Goal: Task Accomplishment & Management: Manage account settings

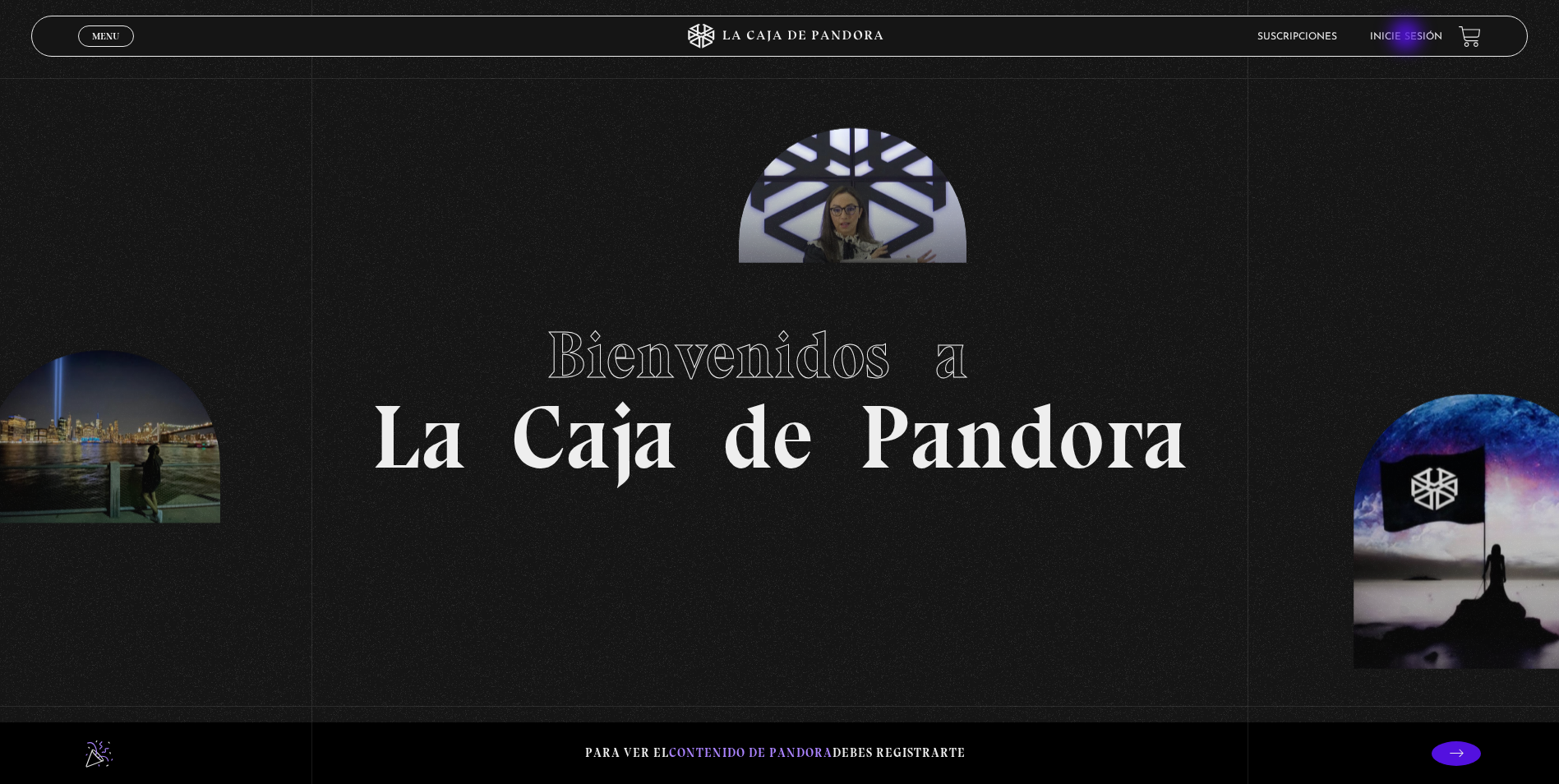
click at [1410, 38] on link "Inicie sesión" at bounding box center [1406, 37] width 72 height 10
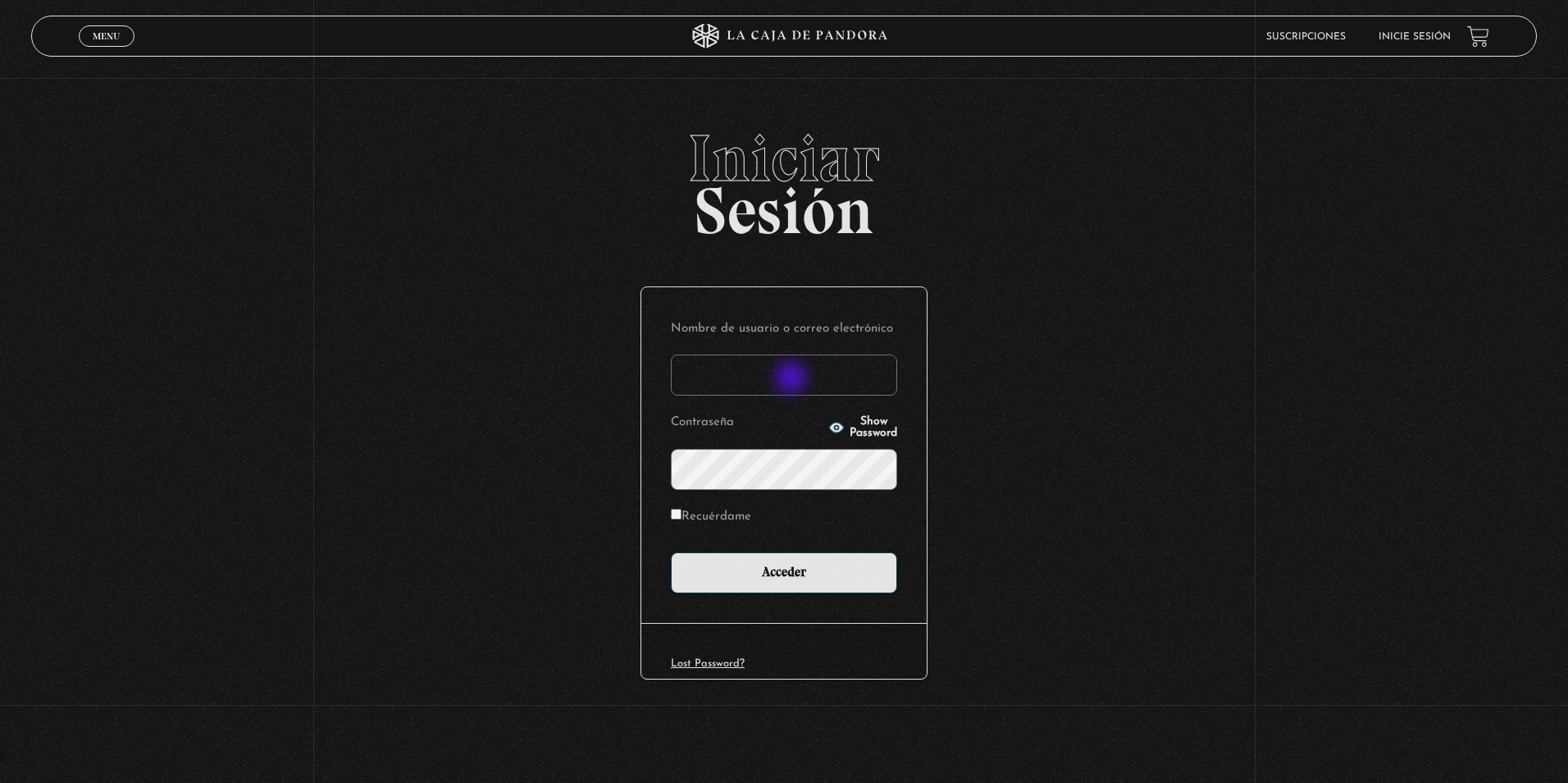
click at [793, 379] on input "Nombre de usuario o correo electrónico" at bounding box center [784, 374] width 226 height 41
click at [786, 378] on input "Nombre de usuario o correo electrónico" at bounding box center [784, 374] width 226 height 41
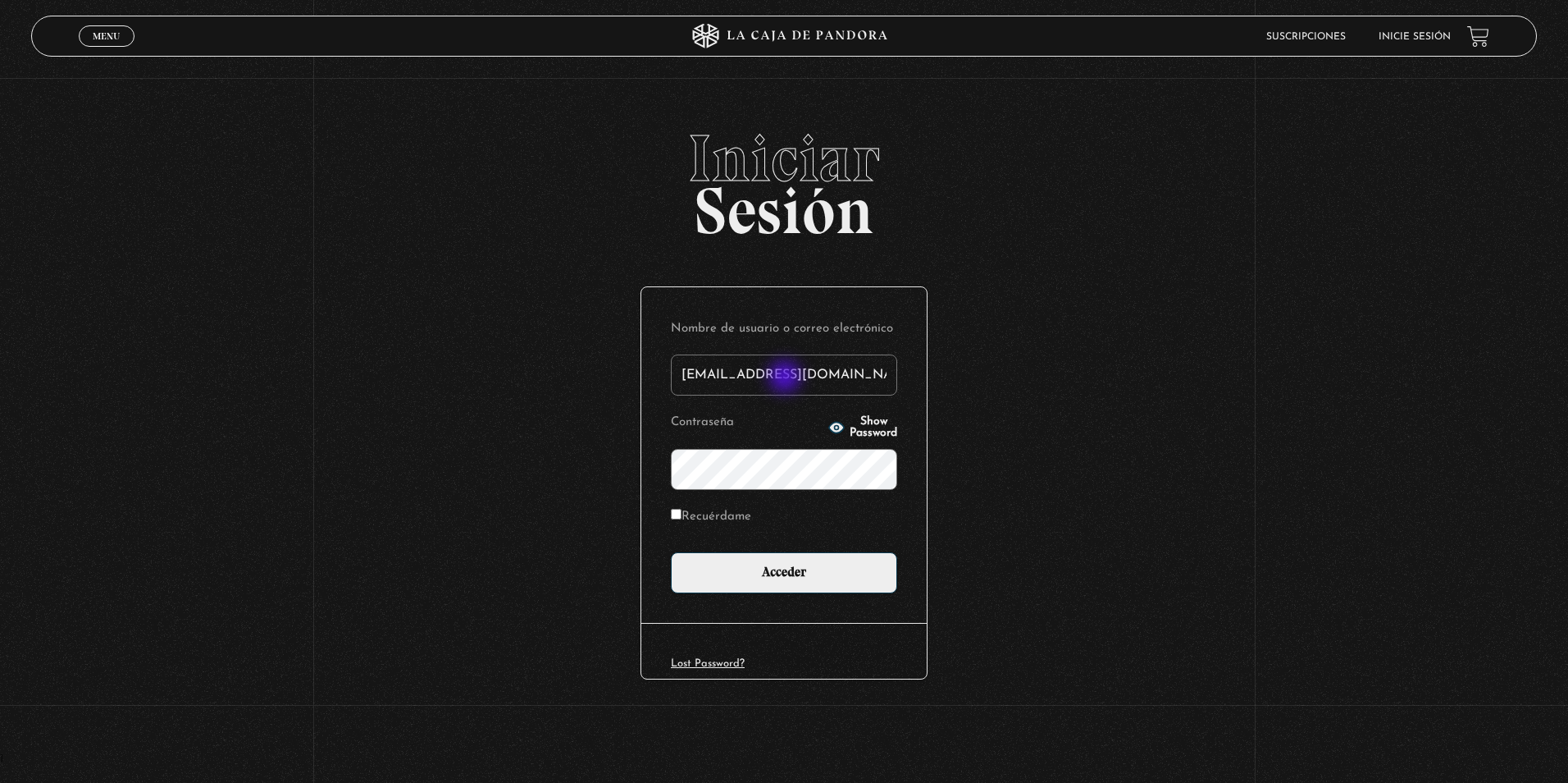
type input "kevinmonterohz@gmail.com"
click at [850, 432] on span "Show Password" at bounding box center [873, 427] width 47 height 23
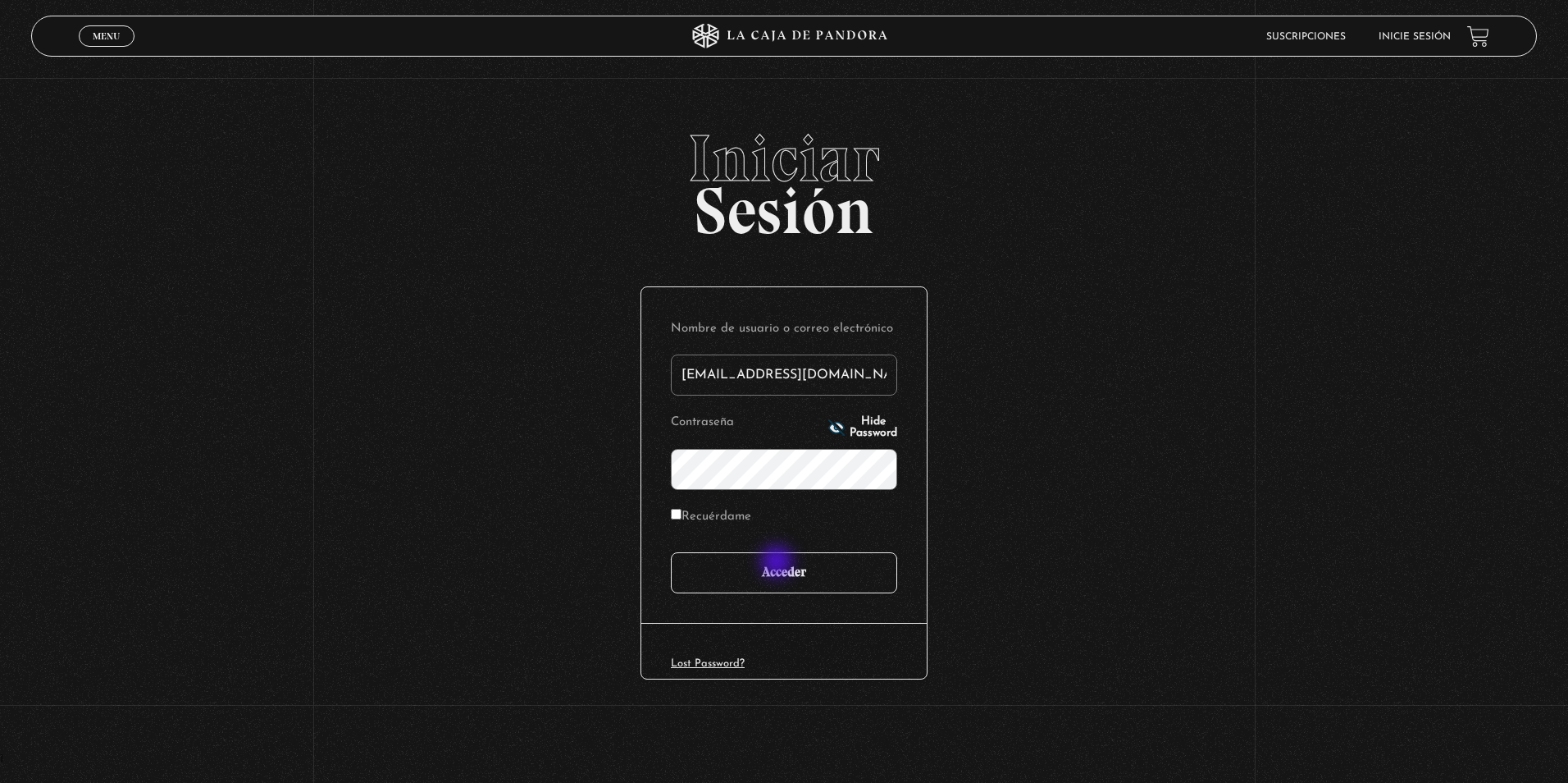
drag, startPoint x: 804, startPoint y: 588, endPoint x: 691, endPoint y: 510, distance: 137.3
click at [697, 512] on form "Nombre de usuario o correo electrónico kevinmonterohz@gmail.com Contraseña Hide…" at bounding box center [784, 455] width 226 height 277
click at [688, 510] on label "Recuérdame" at bounding box center [711, 517] width 81 height 25
click at [682, 510] on input "Recuérdame" at bounding box center [676, 514] width 11 height 11
checkbox input "true"
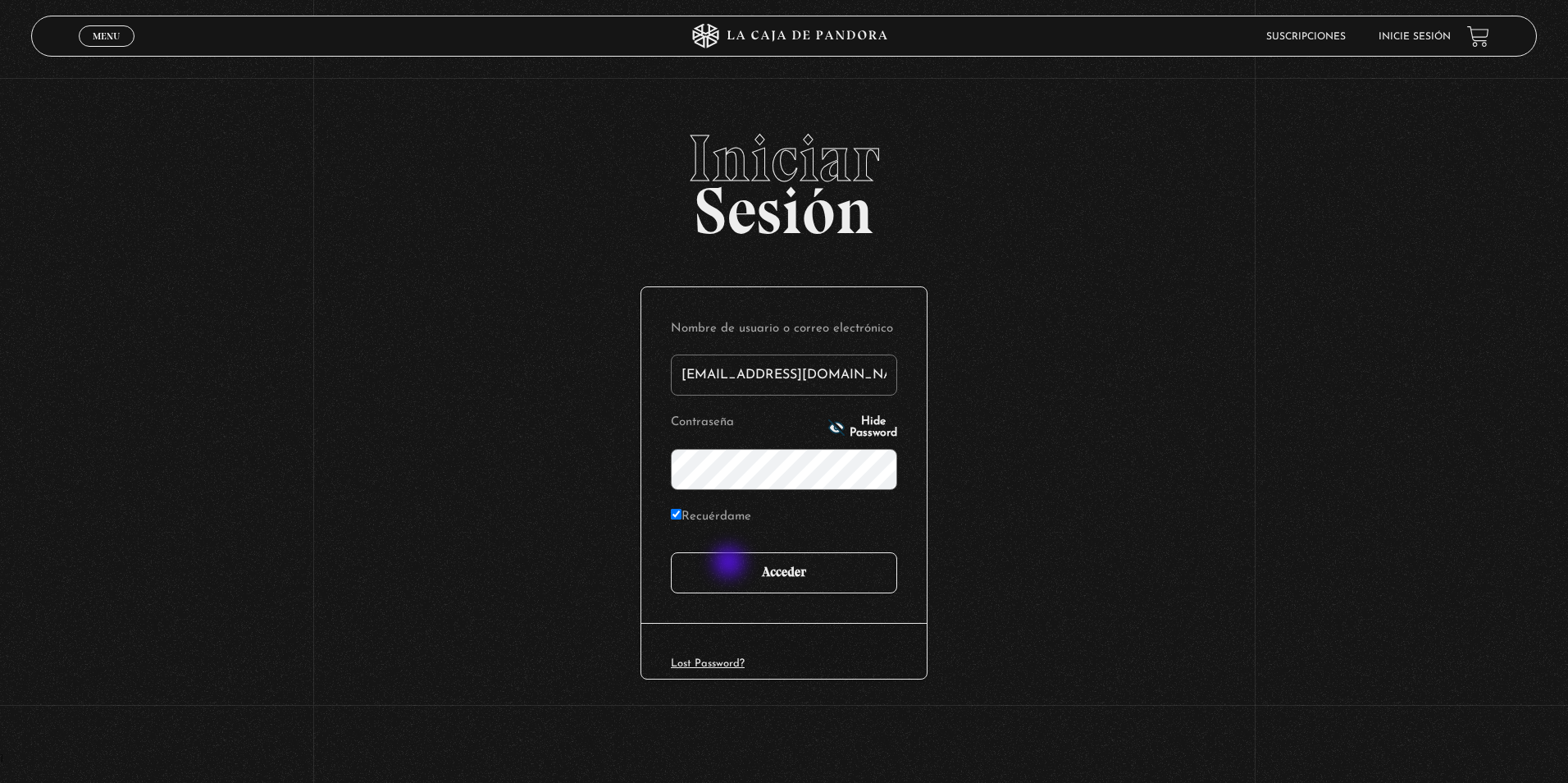
click at [738, 568] on input "Acceder" at bounding box center [784, 572] width 226 height 41
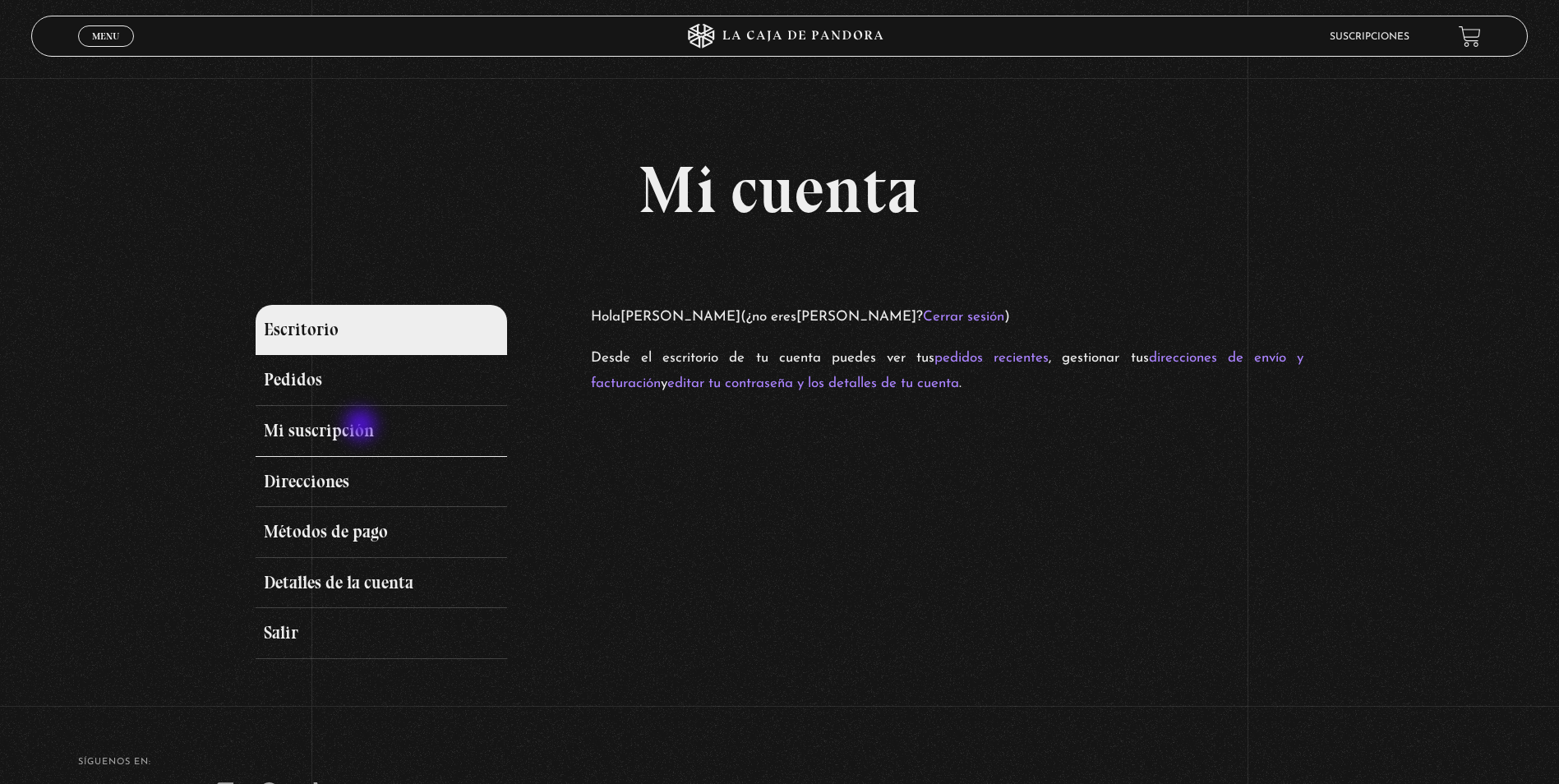
click at [341, 429] on link "Mi suscripción" at bounding box center [381, 431] width 251 height 51
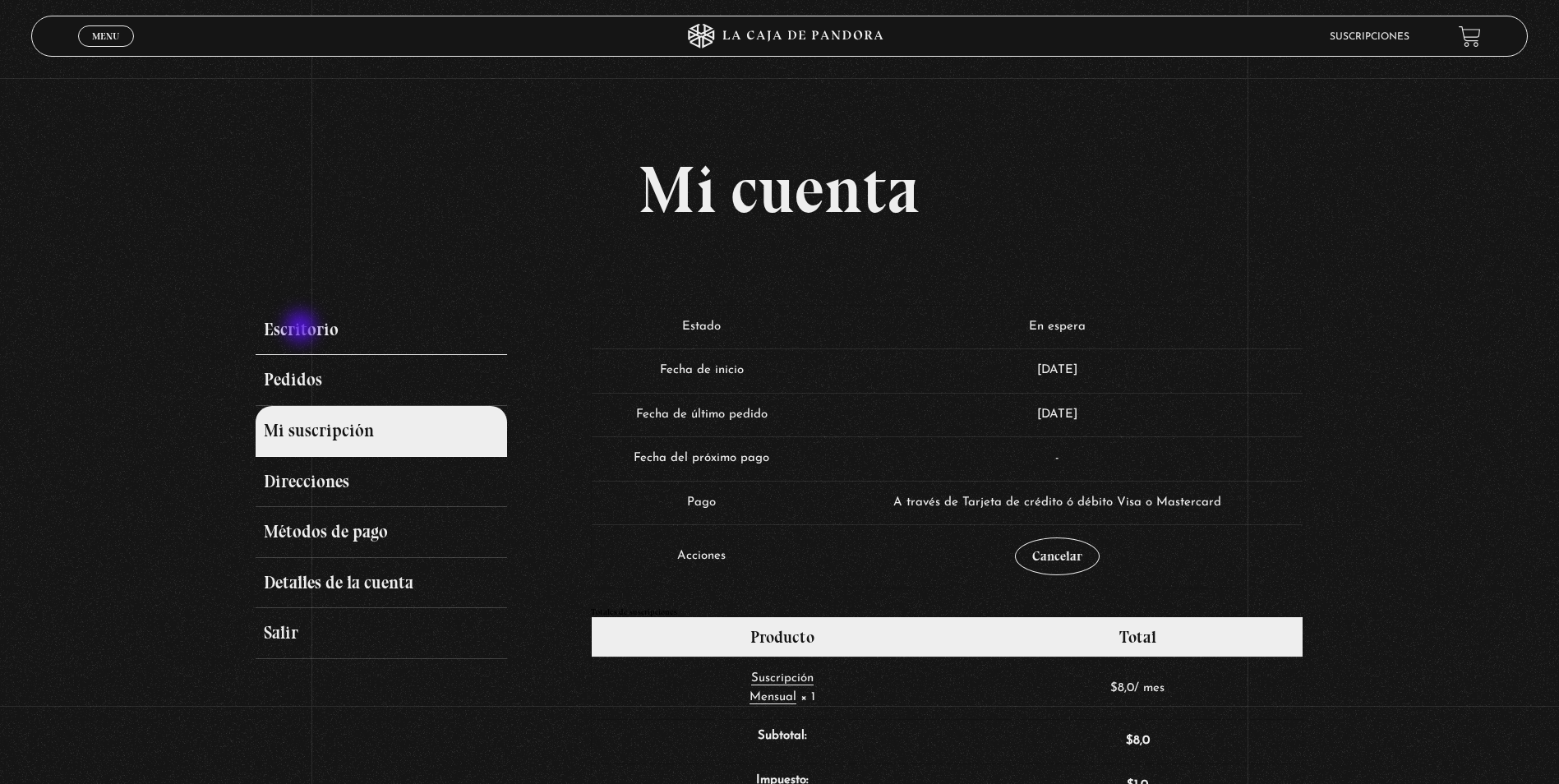
click at [303, 328] on link "Escritorio" at bounding box center [381, 329] width 251 height 51
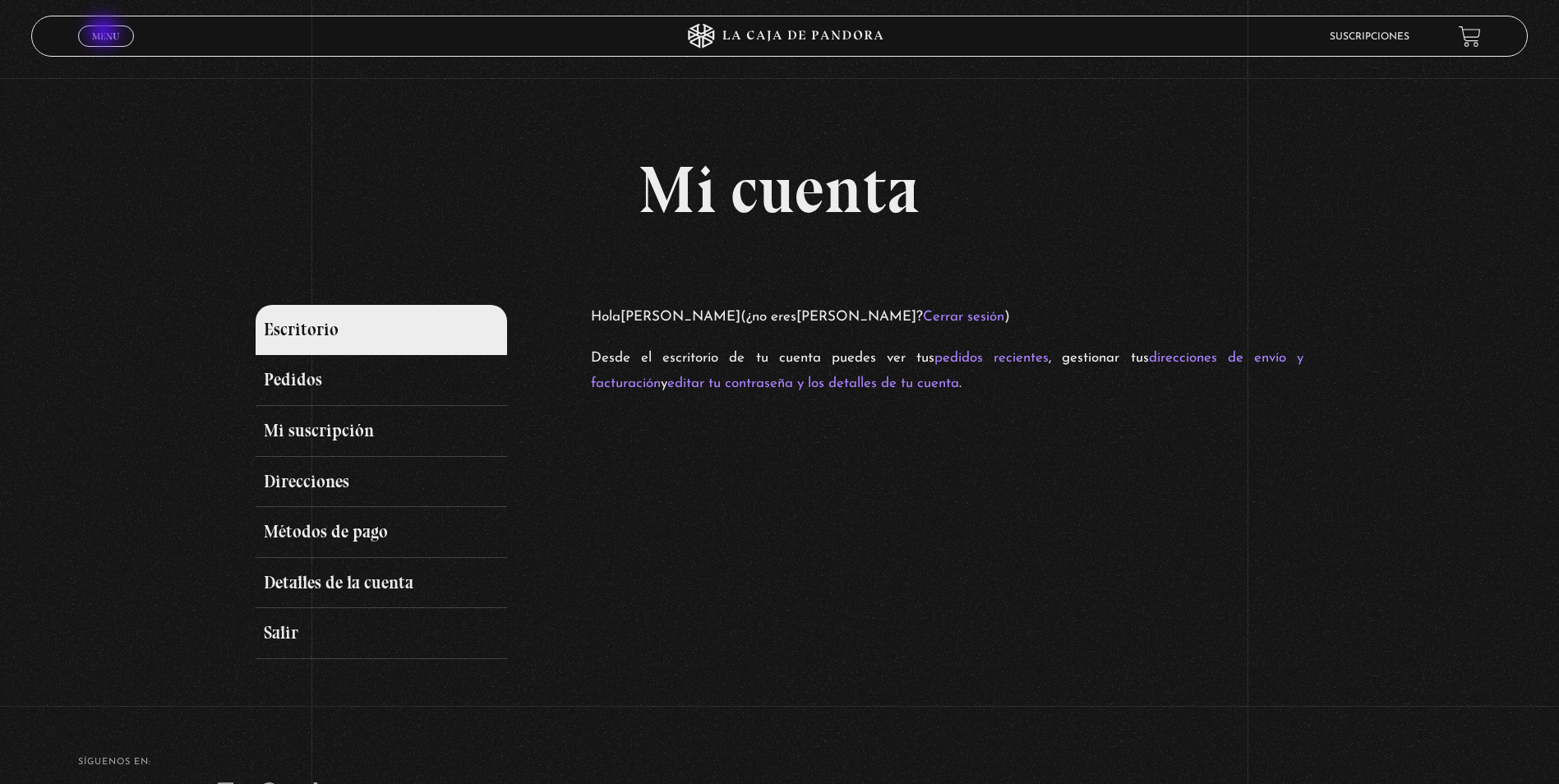
click at [105, 33] on span "Menu" at bounding box center [106, 36] width 27 height 10
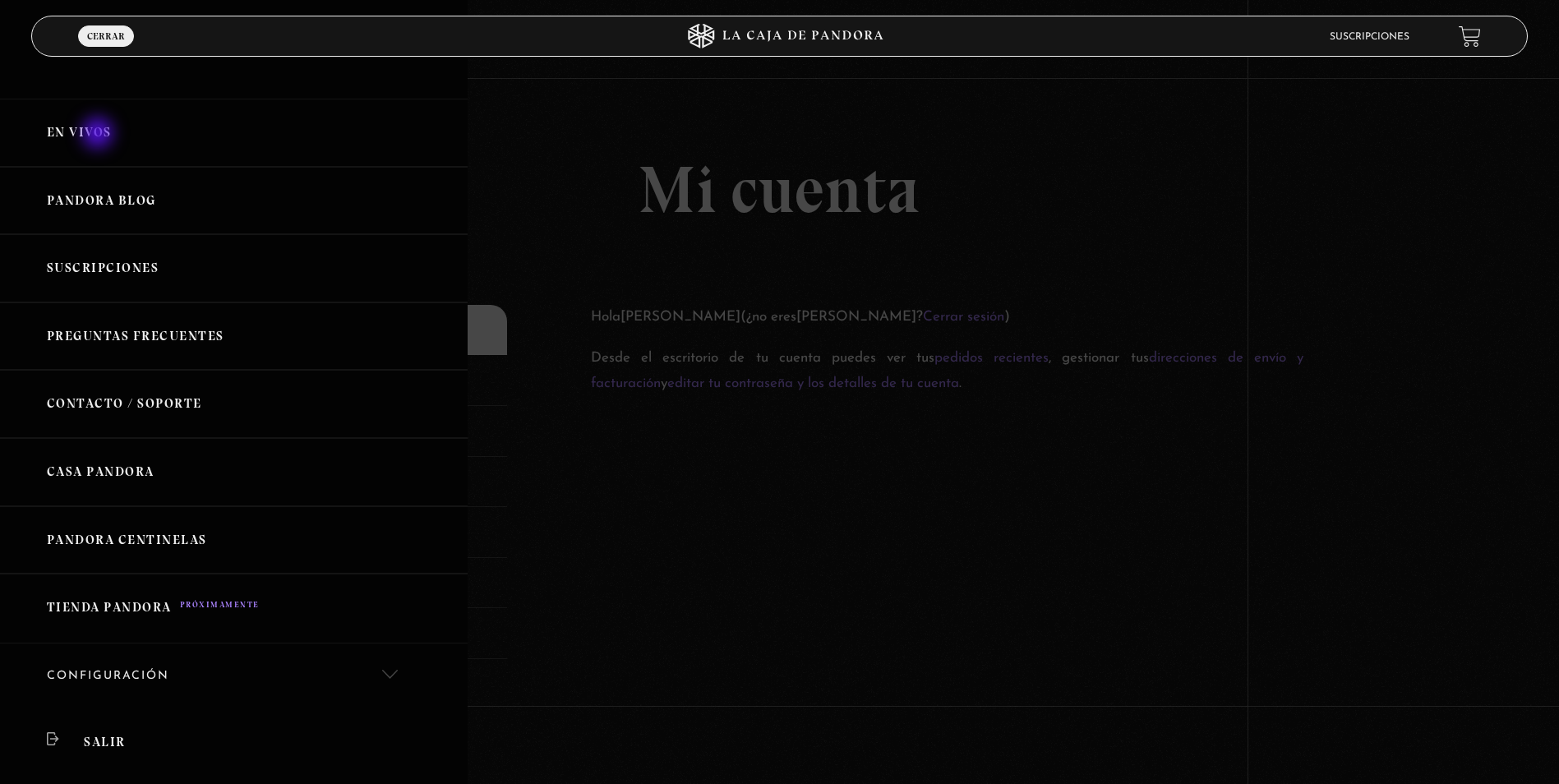
click at [99, 134] on link "En vivos" at bounding box center [233, 132] width 467 height 68
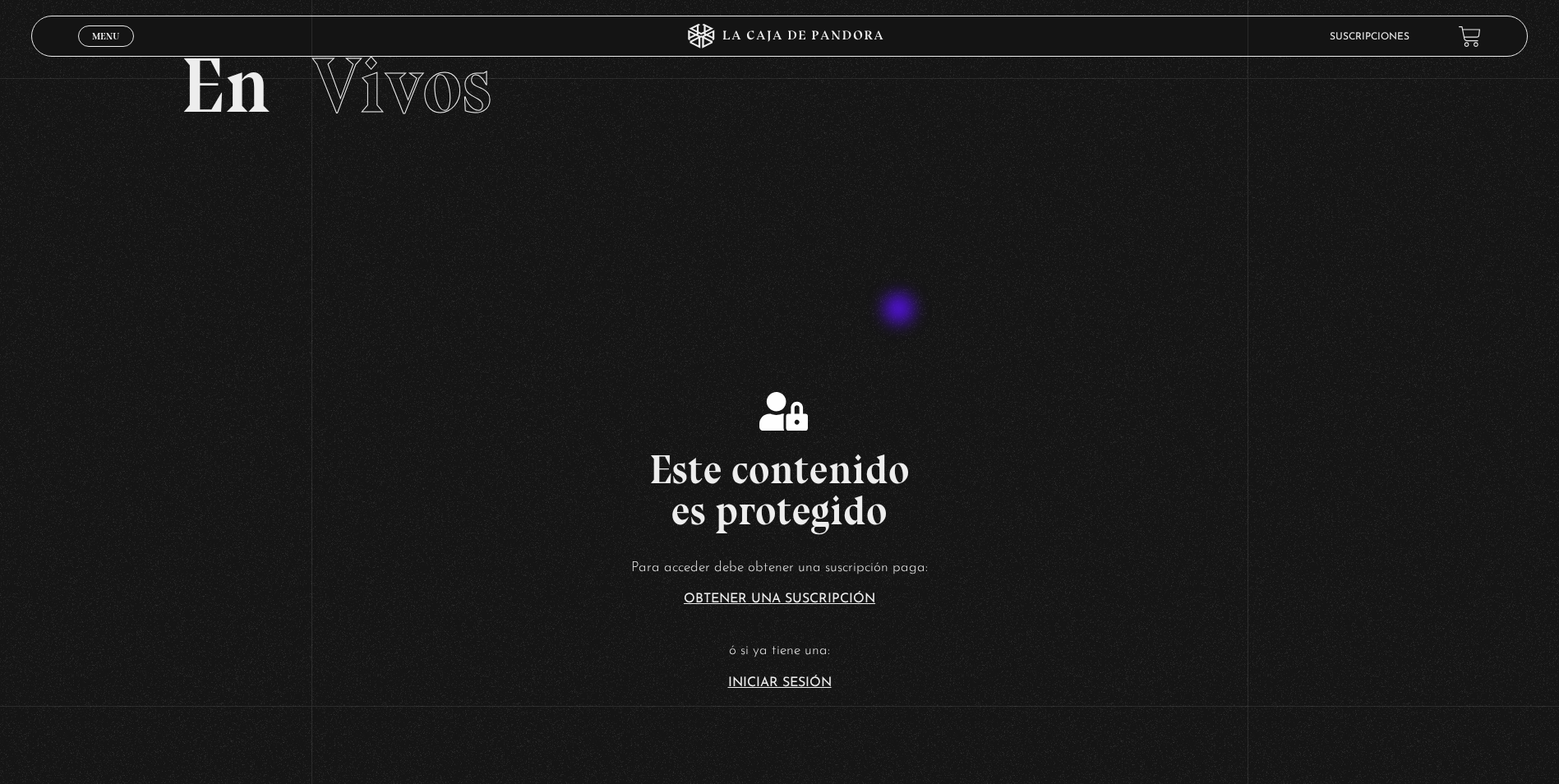
scroll to position [165, 0]
